Goal: Task Accomplishment & Management: Use online tool/utility

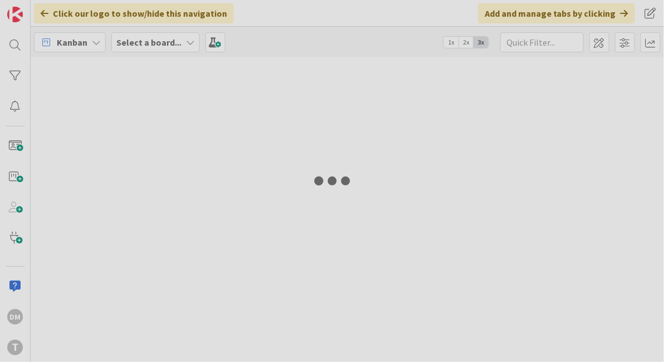
type input "nextbuses"
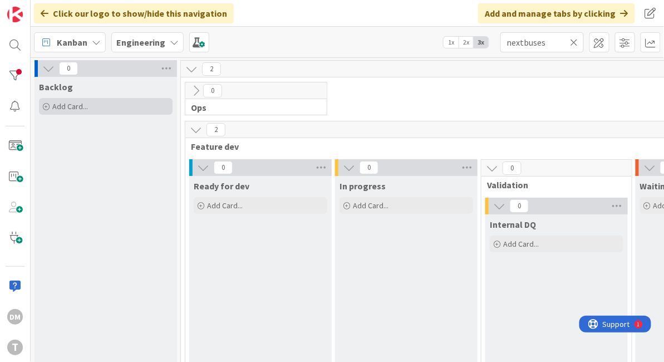
click at [87, 100] on div "Add Card..." at bounding box center [106, 106] width 134 height 17
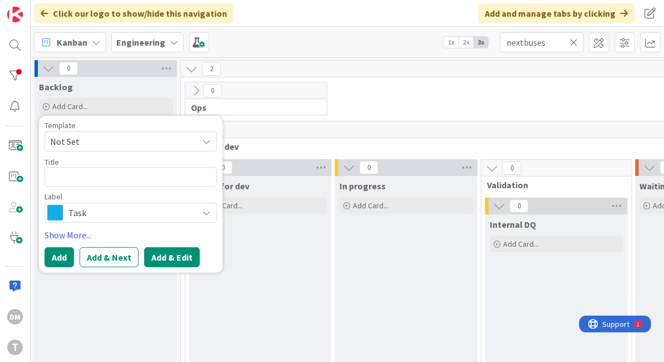
click at [172, 254] on button "Add & Edit" at bounding box center [172, 257] width 56 height 20
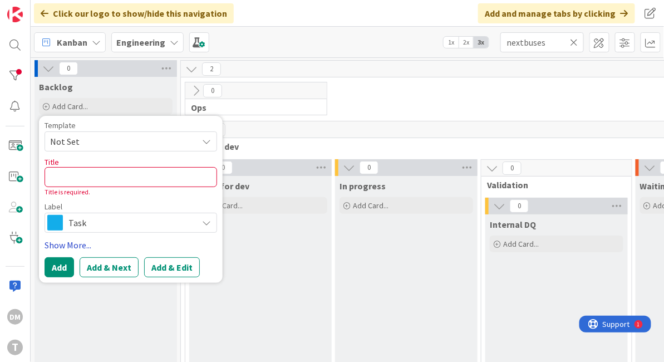
click at [73, 242] on link "Show More..." at bounding box center [131, 244] width 173 height 13
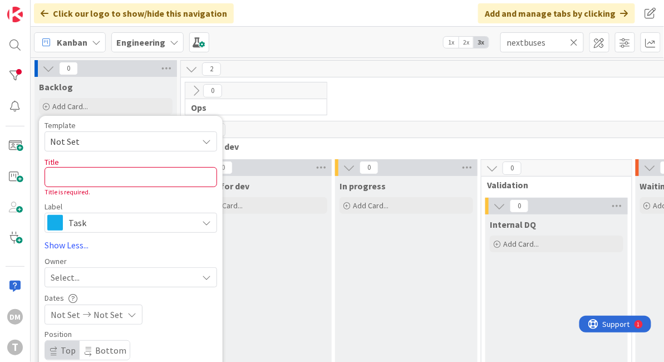
click at [268, 106] on span "Ops" at bounding box center [252, 107] width 122 height 11
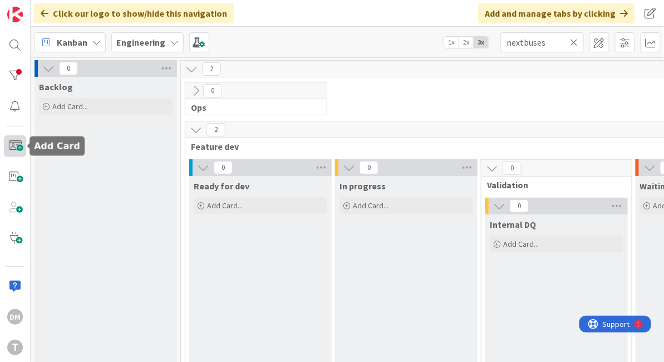
click at [18, 144] on span at bounding box center [15, 146] width 22 height 22
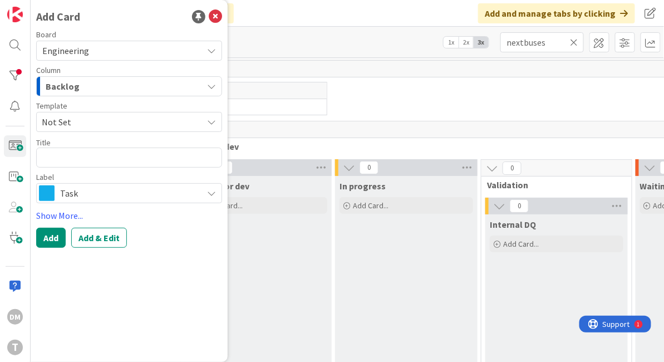
click at [182, 121] on span "Not Set" at bounding box center [118, 122] width 153 height 14
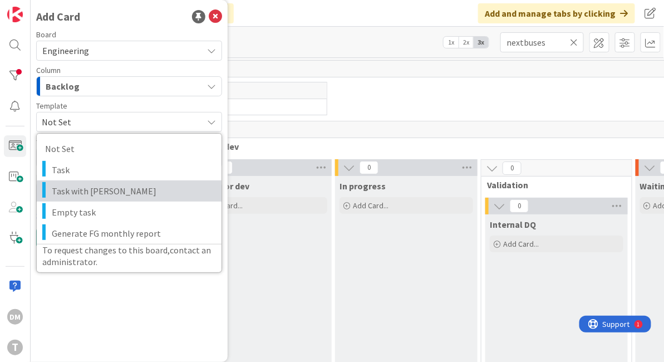
click at [124, 187] on span "Task with DaveQ" at bounding box center [132, 191] width 161 height 14
type textarea "x"
type textarea "Task with DaveQ"
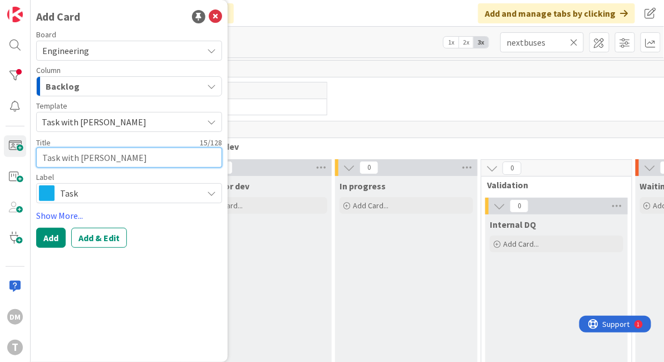
drag, startPoint x: 121, startPoint y: 160, endPoint x: 24, endPoint y: 159, distance: 97.5
click at [24, 159] on div "DM T Add Card Board Engineering Column Backlog Template Task with DaveQ Not Set…" at bounding box center [15, 181] width 31 height 362
type textarea "x"
type textarea "Rm"
type textarea "x"
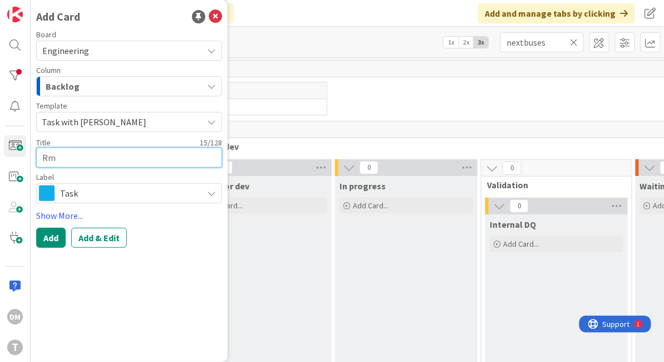
type textarea "Rme"
type textarea "x"
type textarea "Rmeo"
type textarea "x"
type textarea "Rmeov"
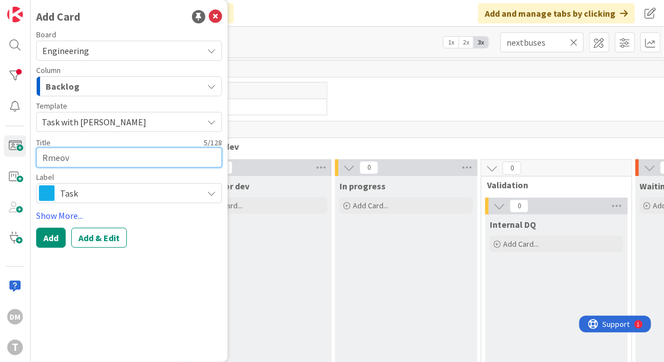
type textarea "x"
type textarea "Rmeove"
type textarea "x"
type textarea "Rmeov"
type textarea "x"
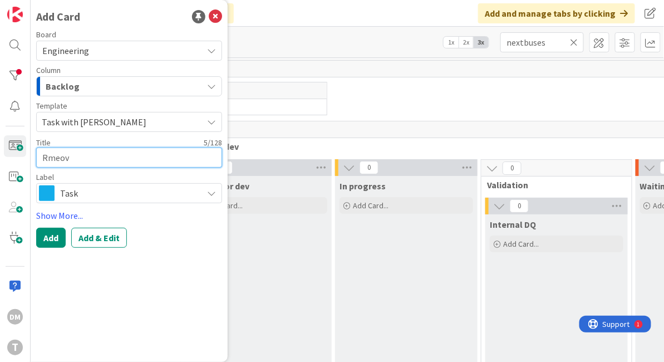
type textarea "Rmeo"
type textarea "x"
type textarea "Rme"
type textarea "x"
type textarea "Rm"
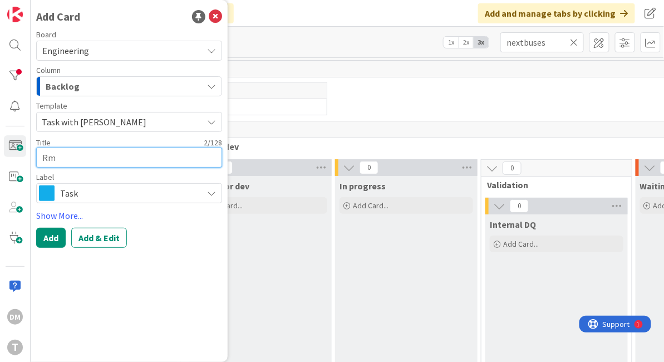
type textarea "x"
type textarea "R"
type textarea "x"
type textarea "Re"
type textarea "x"
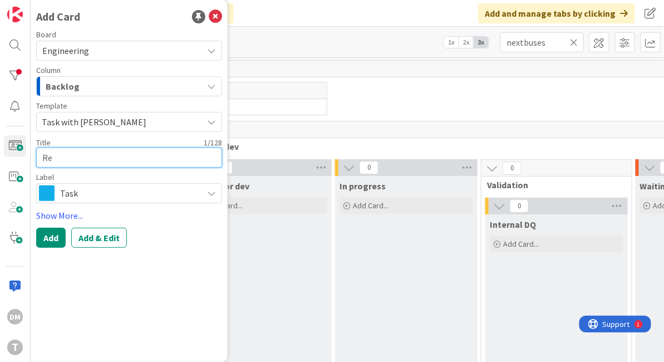
type textarea "Rem"
type textarea "x"
type textarea "Remov"
type textarea "x"
type textarea "Remove"
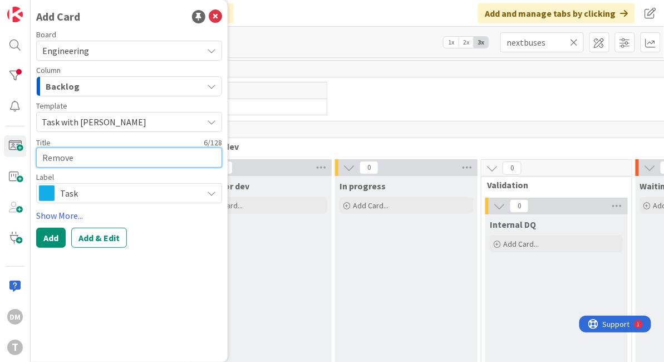
type textarea "x"
type textarea "Remove"
type textarea "x"
type textarea "Remove t"
type textarea "x"
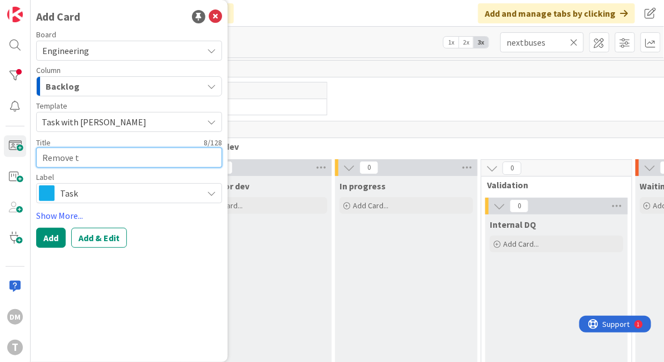
type textarea "Remove te"
type textarea "x"
type textarea "Remove term"
type textarea "x"
type textarea "Remove termi"
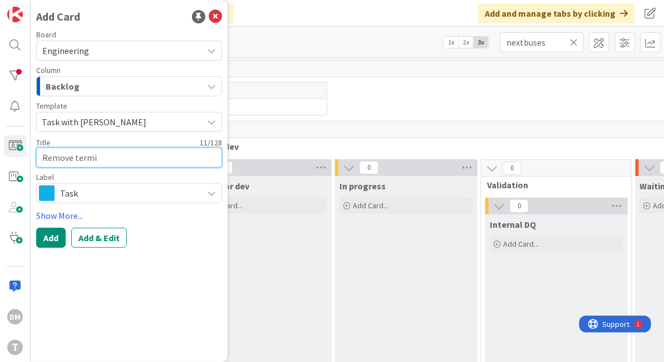
type textarea "x"
type textarea "Remove termin"
type textarea "x"
type textarea "Remove termina"
type textarea "x"
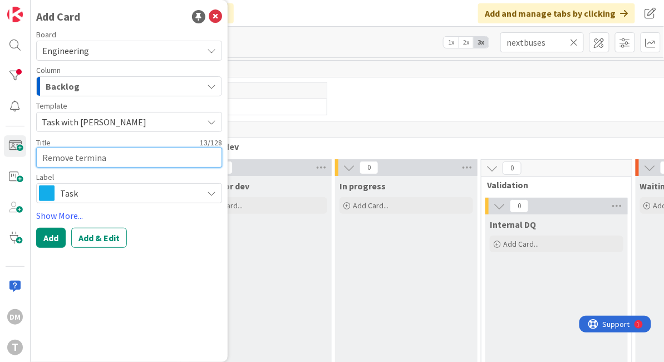
type textarea "Remove terminat"
type textarea "x"
type textarea "Remove terminati"
type textarea "x"
type textarea "Remove terminating"
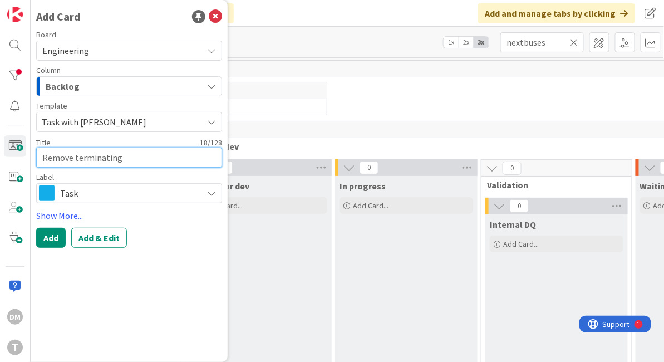
type textarea "x"
type textarea "Remove terminating"
type textarea "x"
type textarea "Remove terminating a"
type textarea "x"
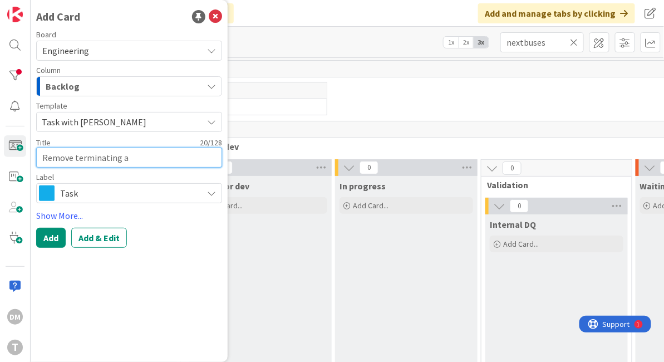
type textarea "Remove terminating ar"
type textarea "x"
type textarea "Remove terminating arr"
type textarea "x"
type textarea "Remove terminating arri"
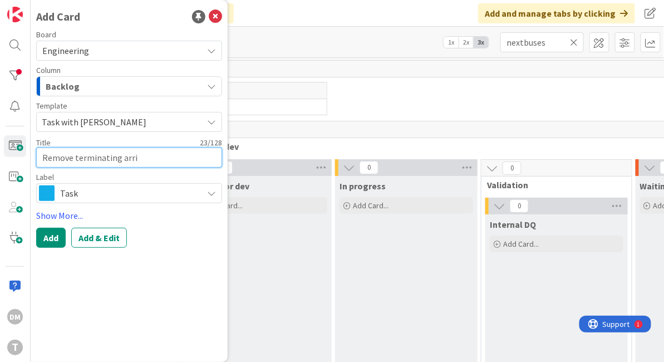
type textarea "x"
type textarea "Remove terminating arriv"
type textarea "x"
type textarea "Remove terminating arrival"
type textarea "x"
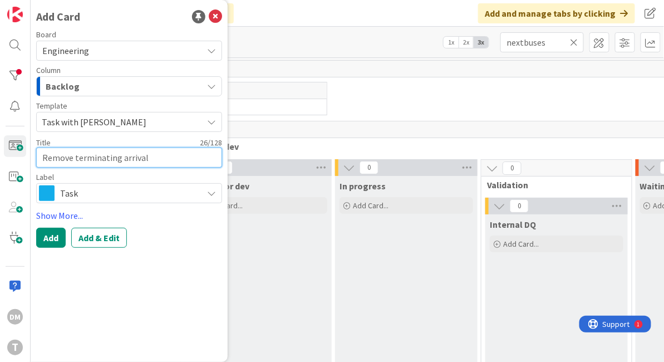
type textarea "Remove terminating arrival"
type textarea "x"
type textarea "Remove terminating arrival c"
type textarea "x"
type textarea "Remove terminating arrival co"
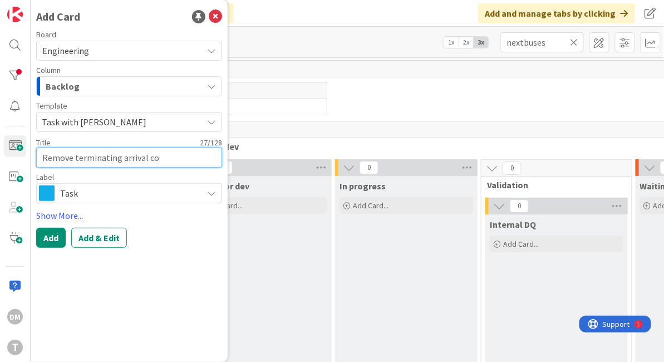
type textarea "x"
type textarea "Remove terminating arrival coa"
type textarea "x"
type textarea "Remove terminating arrival coac"
type textarea "x"
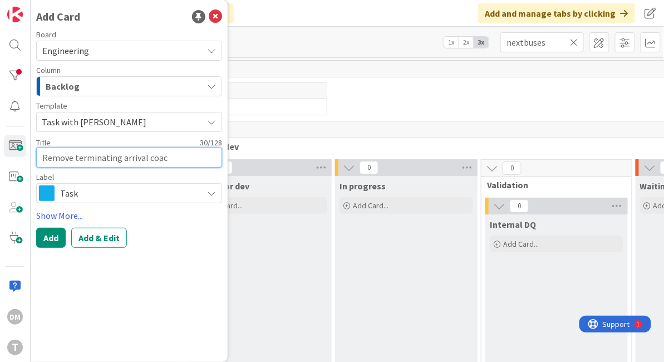
type textarea "Remove terminating arrival coach"
type textarea "x"
type textarea "Remove terminating arrival coache"
type textarea "x"
type textarea "Remove terminating arrival coaches"
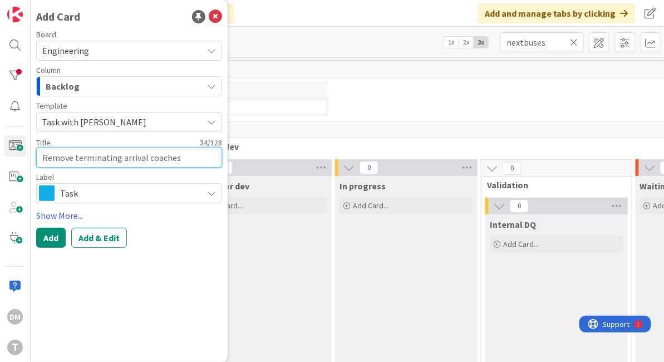
type textarea "x"
type textarea "Remove terminating arrival coaches"
type textarea "x"
type textarea "Remove terminating arrival coaches f"
type textarea "x"
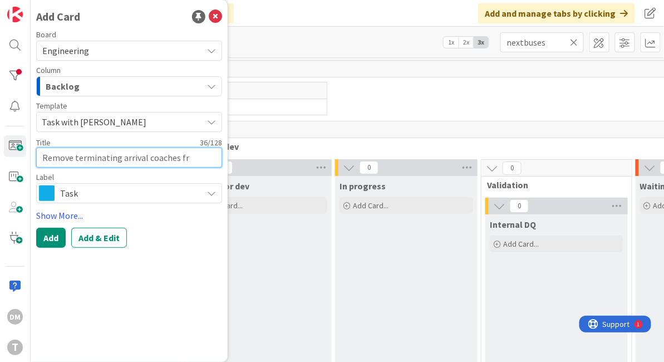
type textarea "Remove terminating arrival coaches fro"
type textarea "x"
type textarea "Remove terminating arrival coaches from"
type textarea "x"
type textarea "Remove terminating arrival coaches from"
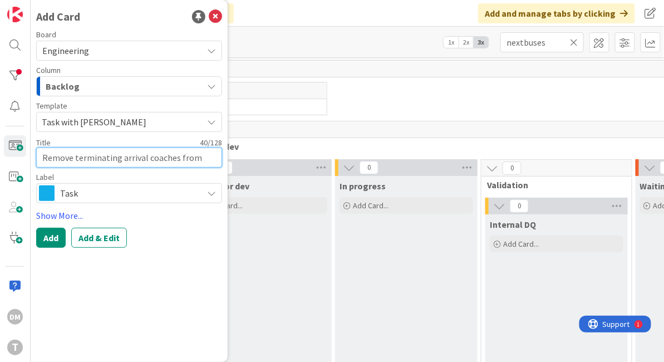
click at [146, 159] on textarea "Remove terminating arrival coaches from" at bounding box center [129, 158] width 186 height 20
type textarea "x"
type textarea "Remove terminating arrival Ncoaches from"
type textarea "x"
type textarea "Remove terminating arrival Nacoaches from"
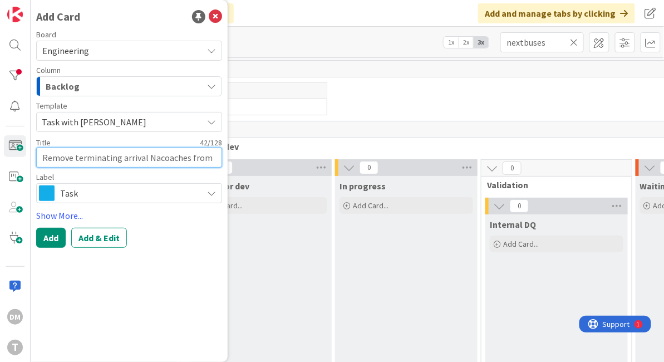
type textarea "x"
type textarea "Remove terminating arrival Natcoaches from"
type textarea "x"
type textarea "Remove terminating arrival Naticoaches from"
type textarea "x"
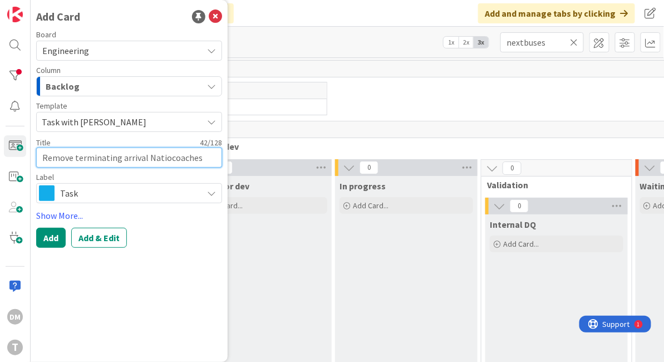
type textarea "Remove terminating arrival Nationcoaches from"
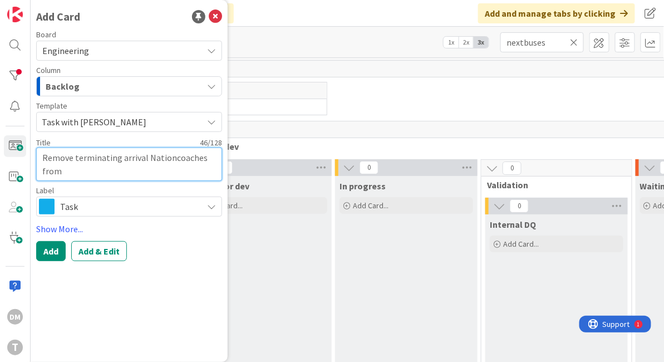
type textarea "x"
type textarea "Remove terminating arrival Nationacoaches from"
type textarea "x"
type textarea "Remove terminating arrival Nationalcoaches from"
type textarea "x"
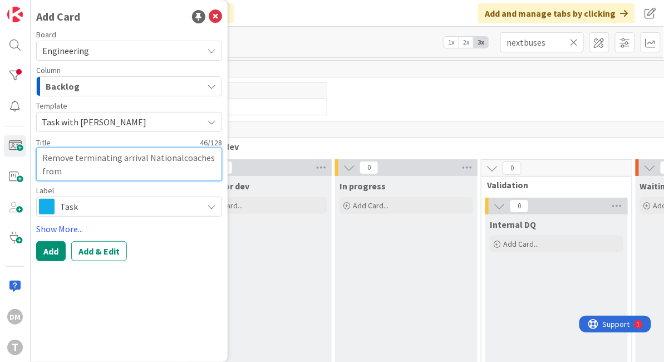
type textarea "Remove terminating arrival National coaches from"
type textarea "x"
type textarea "Remove terminating arrival Nationalcoaches from"
type textarea "x"
type textarea "Remove terminating arrival Nationacoaches from"
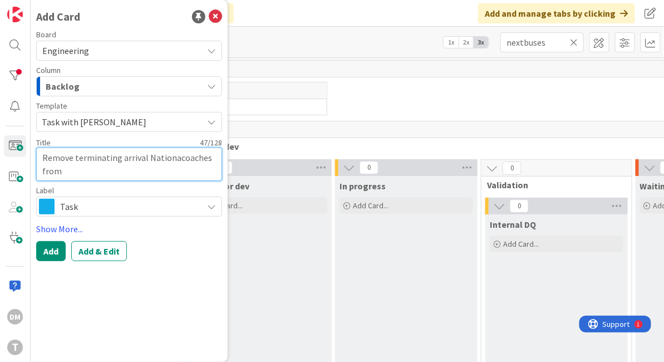
type textarea "x"
type textarea "Remove terminating arrival Nationcoaches from"
type textarea "x"
type textarea "Remove terminating arrival Natiocoaches from"
type textarea "x"
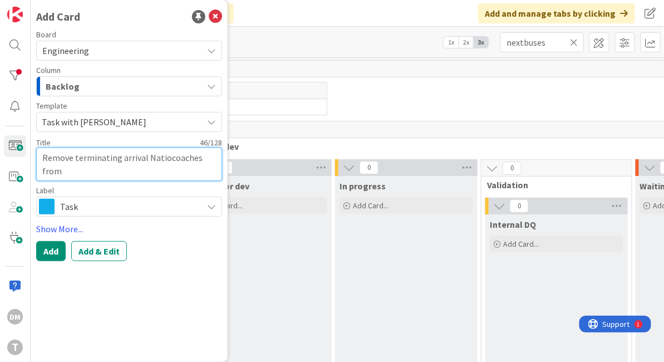
type textarea "Remove terminating arrival Naticoaches from"
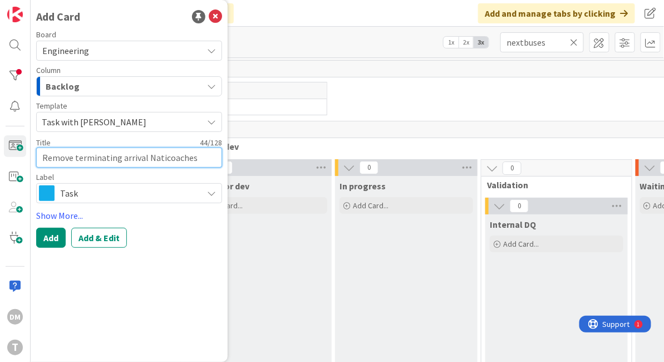
type textarea "x"
type textarea "Remove terminating arrival Natcoaches from"
type textarea "x"
type textarea "Remove terminating arrival Nacoaches from"
type textarea "x"
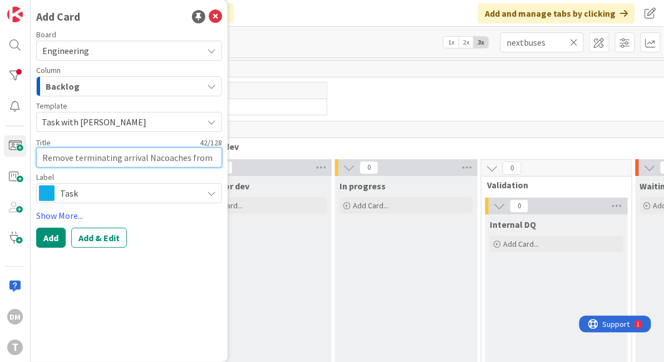
type textarea "Remove terminating arrival Natcoaches from"
type textarea "x"
type textarea "Remove terminating arrival NatEcoaches from"
type textarea "x"
type textarea "Remove terminating arrival NatExcoaches from"
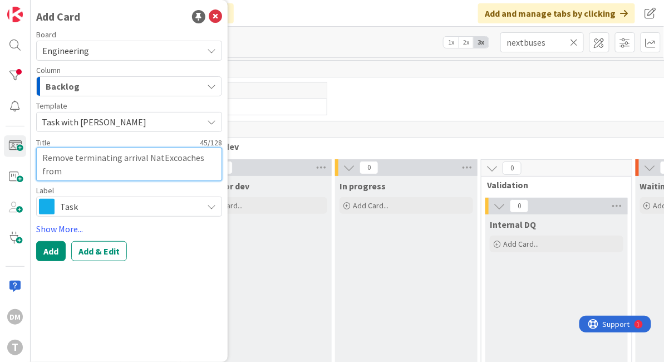
type textarea "x"
type textarea "Remove terminating arrival NatEx coaches from"
type textarea "x"
type textarea "Remove terminating arrival NatEx coaches from d"
type textarea "x"
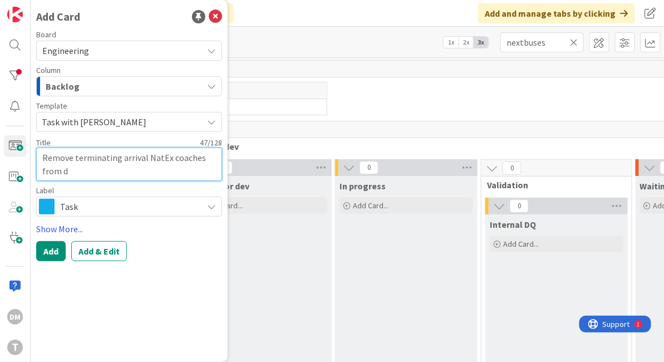
type textarea "Remove terminating arrival NatEx coaches from de"
type textarea "x"
type textarea "Remove terminating arrival NatEx coaches from dep"
type textarea "x"
type textarea "Remove terminating arrival NatEx coaches from de"
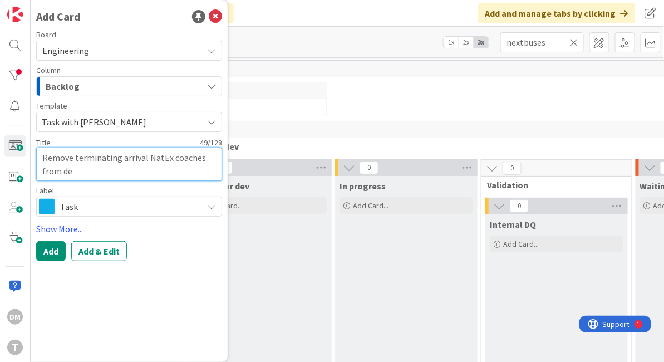
type textarea "x"
type textarea "Remove terminating arrival NatEx coaches from d"
type textarea "x"
type textarea "Remove terminating arrival NatEx coaches from"
type textarea "x"
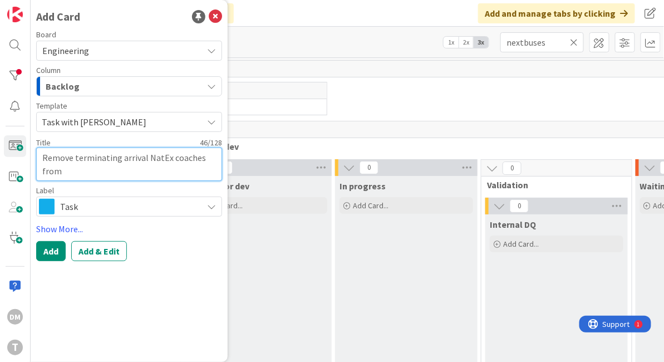
type textarea "Remove terminating arrival NatEx coaches from R"
type textarea "x"
type textarea "Remove terminating arrival NatEx coaches from RT"
type textarea "x"
type textarea "Remove terminating arrival NatEx coaches from R"
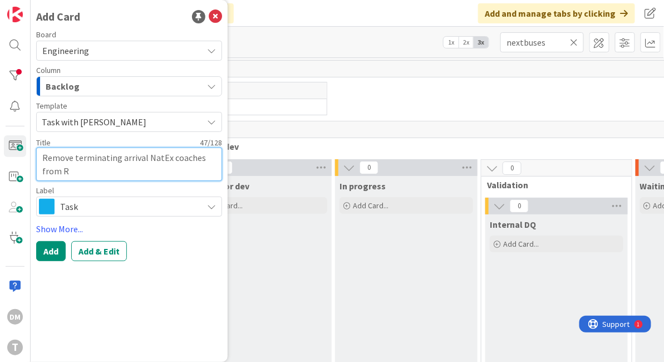
type textarea "x"
type textarea "Remove terminating arrival NatEx coaches from"
type textarea "x"
type textarea "Remove terminating arrival NatEx coaches from b"
type textarea "x"
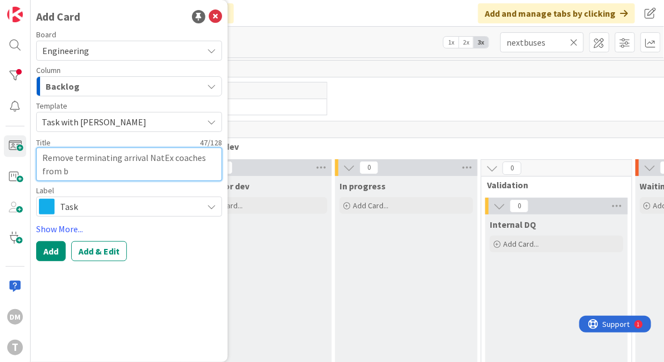
type textarea "Remove terminating arrival NatEx coaches from bu"
type textarea "x"
type textarea "Remove terminating arrival NatEx coaches from bus"
type textarea "x"
type textarea "Remove terminating arrival NatEx coaches from bus"
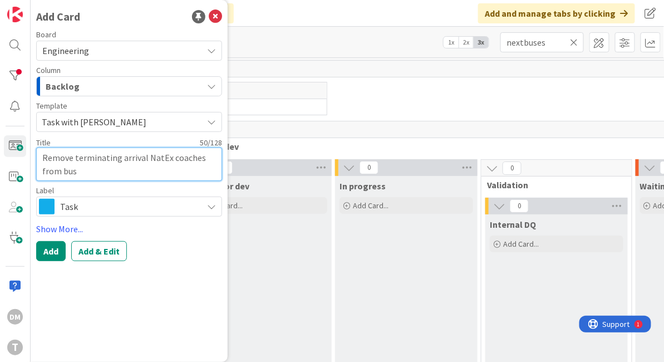
type textarea "x"
type textarea "Remove terminating arrival NatEx coaches from bus s"
type textarea "x"
type textarea "Remove terminating arrival NatEx coaches from bus st"
type textarea "x"
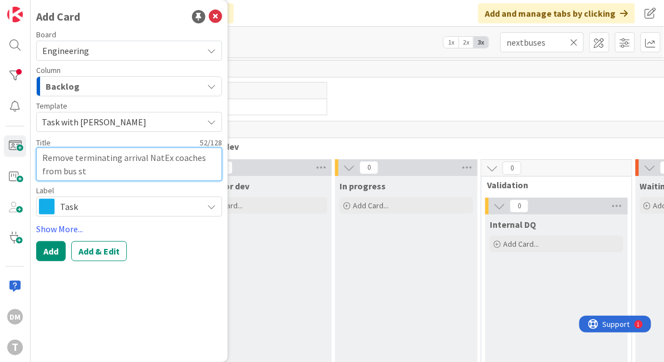
type textarea "Remove terminating arrival NatEx coaches from bus sto"
type textarea "x"
type textarea "Remove terminating arrival NatEx coaches from bus stop"
type textarea "x"
type textarea "Remove terminating arrival NatEx coaches from bus stop_"
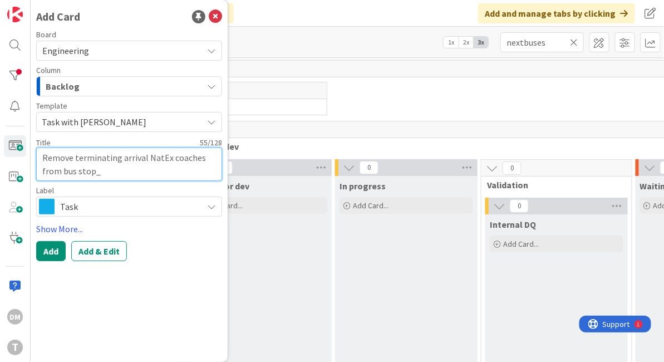
type textarea "x"
type textarea "Remove terminating arrival NatEx coaches from bus stop_t"
type textarea "x"
type textarea "Remove terminating arrival NatEx coaches from bus stop_ti"
type textarea "x"
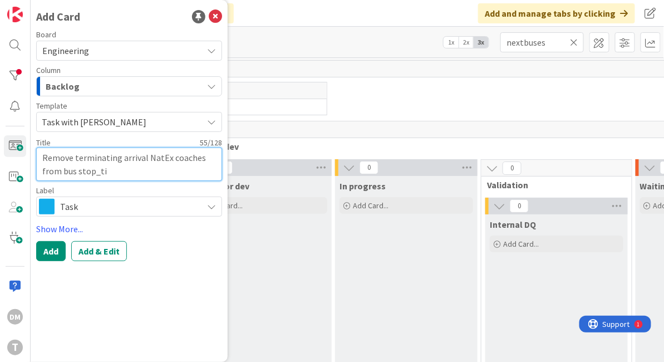
type textarea "Remove terminating arrival NatEx coaches from bus stop_tim"
type textarea "x"
type textarea "Remove terminating arrival NatEx coaches from bus stop_time"
type textarea "x"
type textarea "Remove terminating arrival NatEx coaches from bus stop_timet"
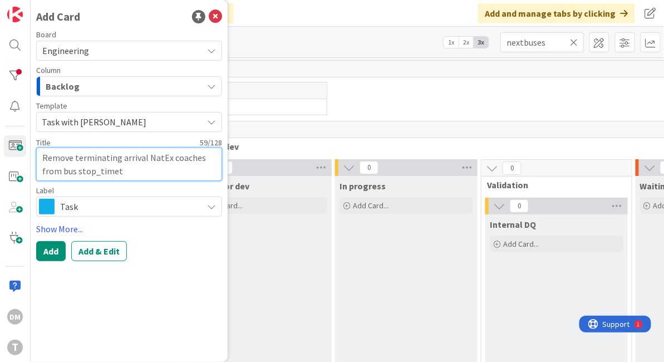
type textarea "x"
type textarea "Remove terminating arrival NatEx coaches from bus stop_timeta"
type textarea "x"
type textarea "Remove terminating arrival NatEx coaches from bus stop_timetab"
type textarea "x"
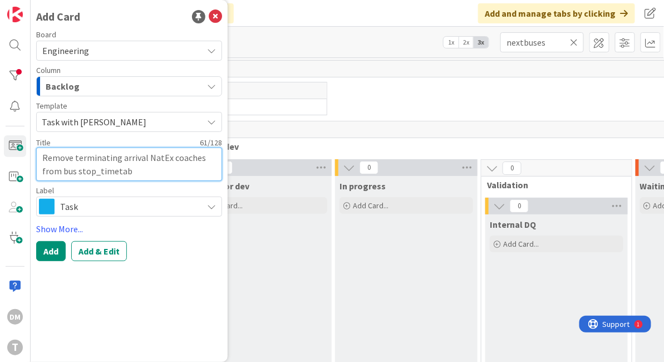
type textarea "Remove terminating arrival NatEx coaches from bus stop_timetabl"
type textarea "x"
type textarea "Remove terminating arrival NatEx coaches from bus stop_timetable"
type textarea "x"
type textarea "Remove terminating arrival NatEx coaches from bus stop_timetables"
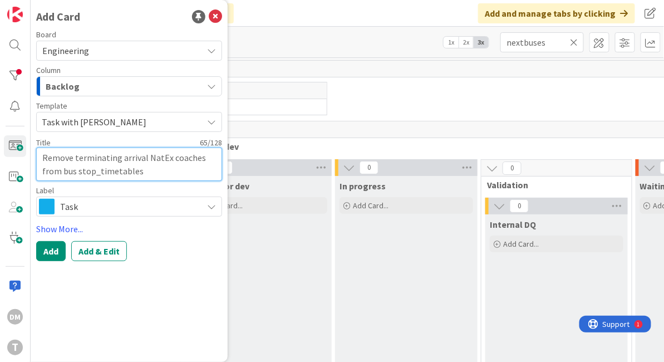
type textarea "x"
type textarea "Remove terminating arrival NatEx coaches from bus stop_timetables"
type textarea "x"
type textarea "Remove terminating arrival NatEx coaches from bus stop_timetables w"
type textarea "x"
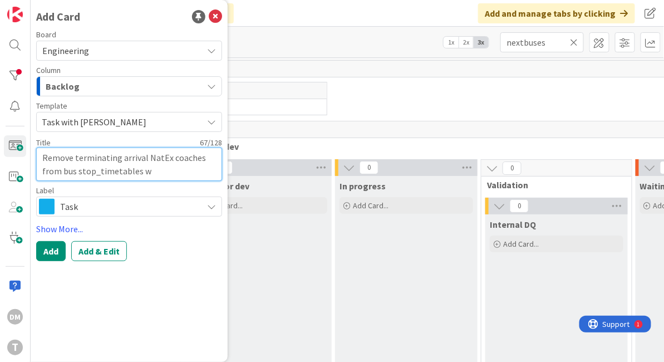
type textarea "Remove terminating arrival NatEx coaches from bus stop_timetables wi"
type textarea "x"
type textarea "Remove terminating arrival NatEx coaches from bus stop_timetables with"
type textarea "x"
type textarea "Remove terminating arrival NatEx coaches from bus stop_timetables with"
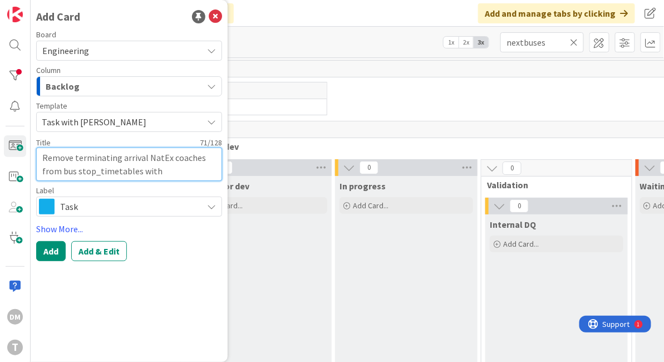
type textarea "x"
type textarea "Remove terminating arrival NatEx coaches from bus stop_timetables with l"
type textarea "x"
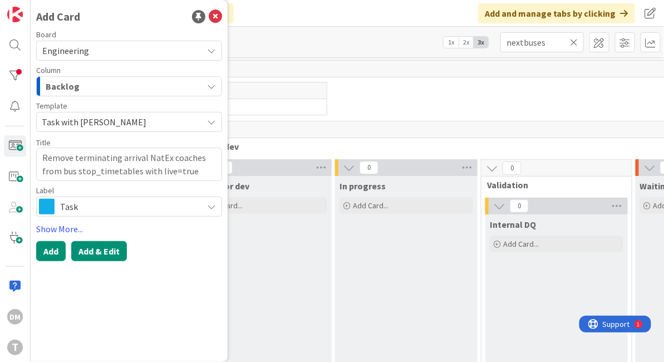
click at [113, 251] on button "Add & Edit" at bounding box center [99, 251] width 56 height 20
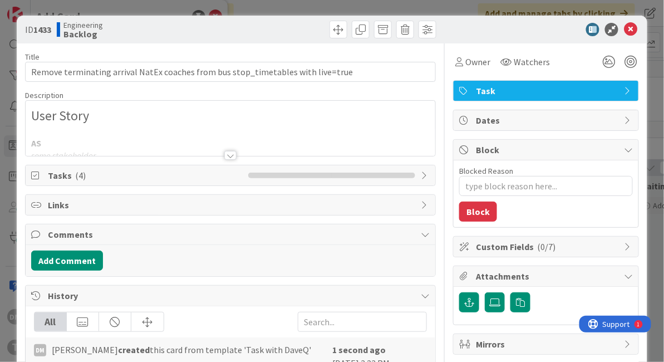
click at [229, 151] on div at bounding box center [230, 155] width 12 height 9
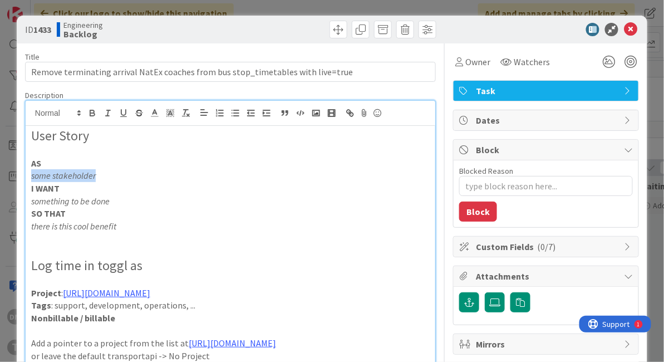
drag, startPoint x: 100, startPoint y: 175, endPoint x: 27, endPoint y: 175, distance: 72.4
click at [27, 175] on div "User Story AS some stakeholder I WANT something to be done SO THAT there is thi…" at bounding box center [231, 310] width 410 height 368
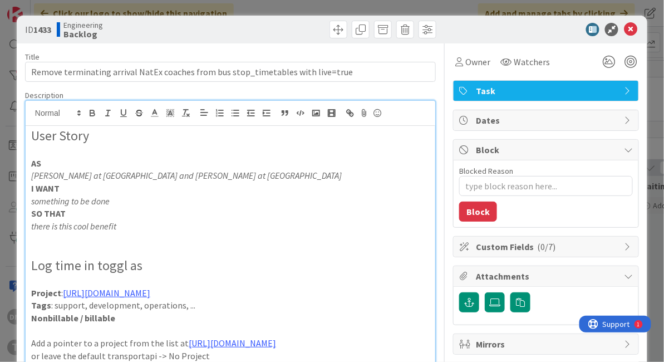
click at [234, 177] on em "Stephen Glenfield at Heathrow Airport and Chris Roberts at Bristol Airport" at bounding box center [186, 175] width 311 height 11
click at [98, 176] on em "Stephen Glenfield at Heathrow Airport and Chris Roberts, Data Architect at Bris…" at bounding box center [214, 175] width 366 height 11
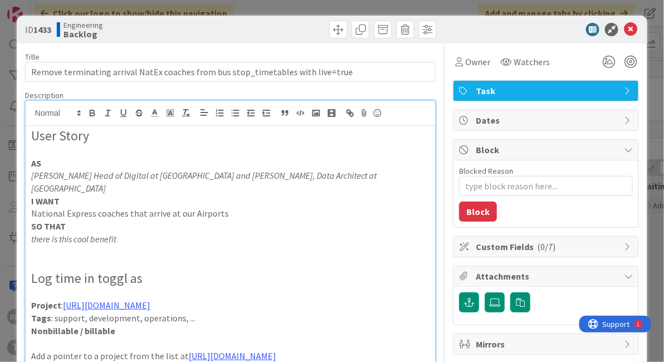
click at [168, 207] on p "National Express coaches that arrive at our Airports" at bounding box center [230, 213] width 399 height 13
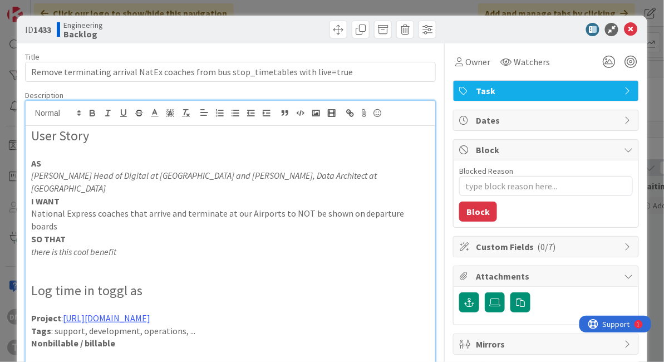
click at [198, 246] on p "there is this cool benefit" at bounding box center [230, 252] width 399 height 13
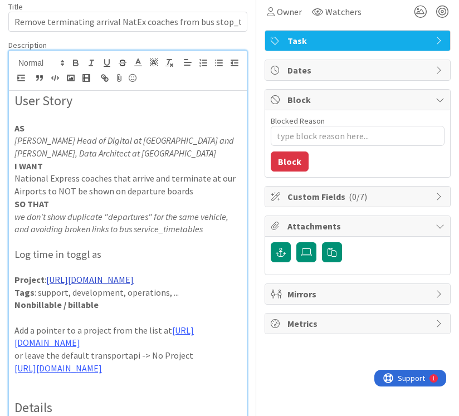
scroll to position [45, 0]
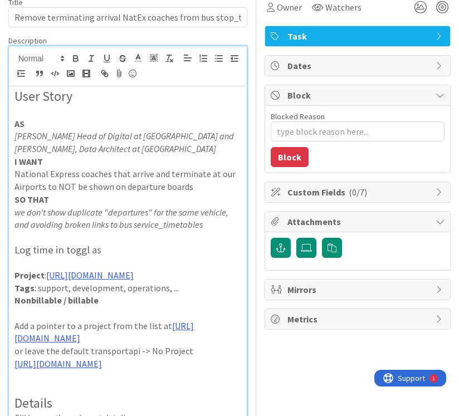
click at [145, 267] on p at bounding box center [127, 262] width 227 height 13
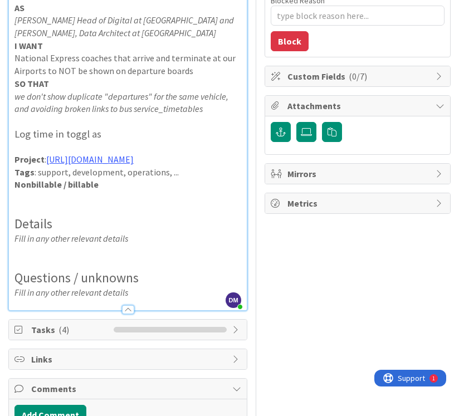
scroll to position [163, 0]
